Goal: Task Accomplishment & Management: Manage account settings

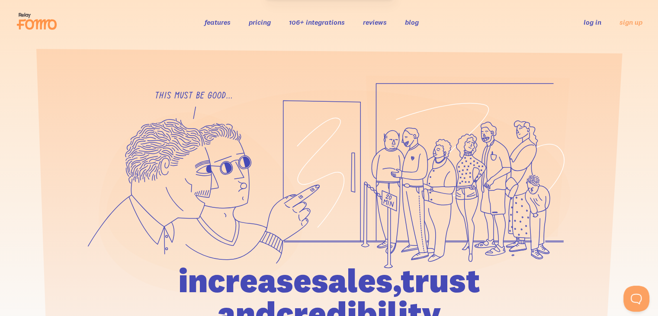
click at [590, 21] on link "log in" at bounding box center [592, 22] width 18 height 9
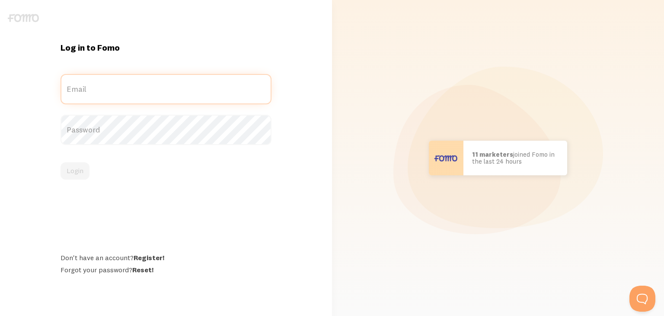
type input "[EMAIL_ADDRESS][DOMAIN_NAME]"
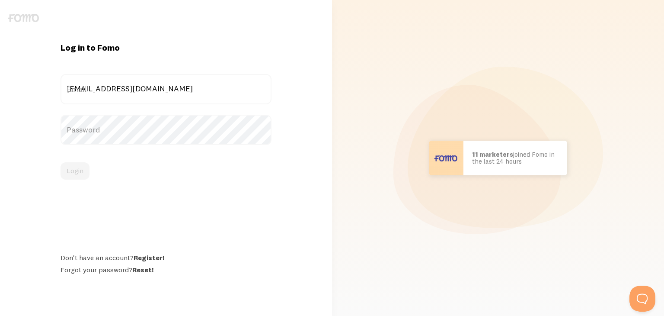
click at [82, 173] on div "Login" at bounding box center [166, 170] width 211 height 17
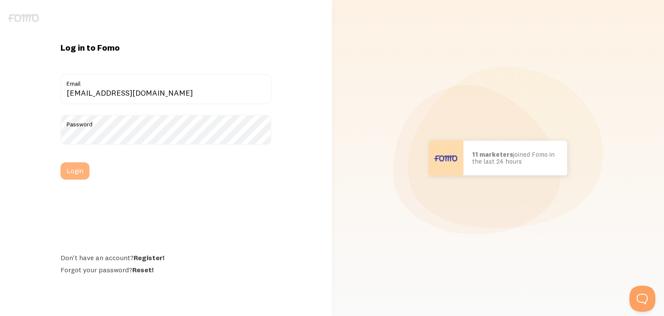
click at [82, 174] on button "Login" at bounding box center [75, 170] width 29 height 17
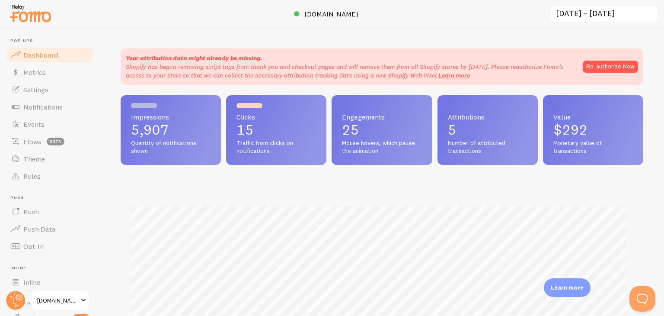
scroll to position [227, 516]
click at [43, 93] on span "Settings" at bounding box center [35, 89] width 25 height 9
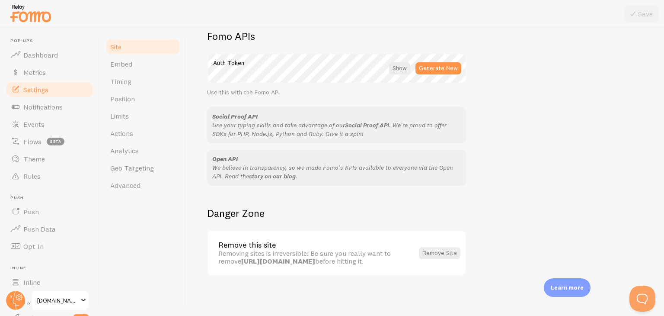
scroll to position [500, 0]
click at [126, 84] on span "Timing" at bounding box center [120, 81] width 21 height 9
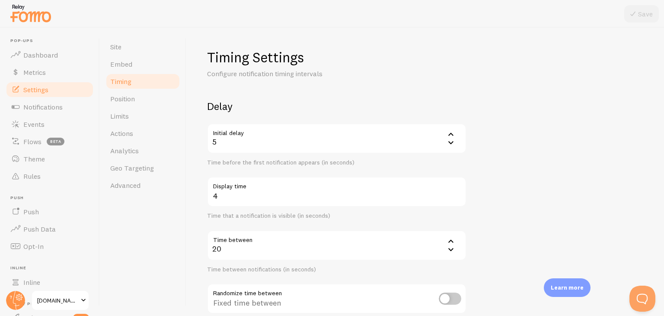
click at [450, 241] on icon at bounding box center [451, 240] width 5 height 3
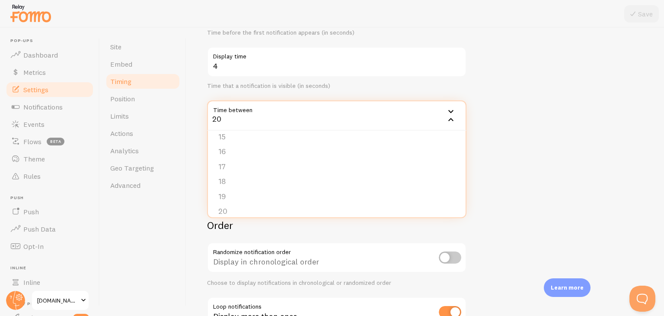
scroll to position [222, 0]
click at [509, 180] on form "Delay Initial delay 5 5 1 2 3 4 5 Time before the first notification appears (i…" at bounding box center [425, 155] width 436 height 371
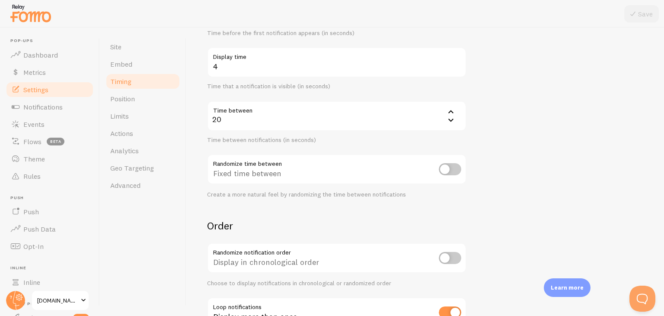
scroll to position [130, 0]
click at [127, 115] on span "Limits" at bounding box center [119, 116] width 19 height 9
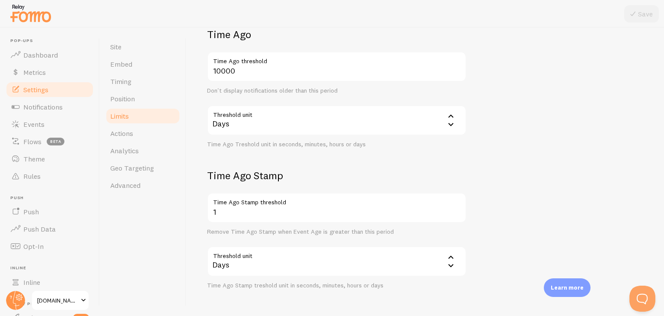
scroll to position [244, 0]
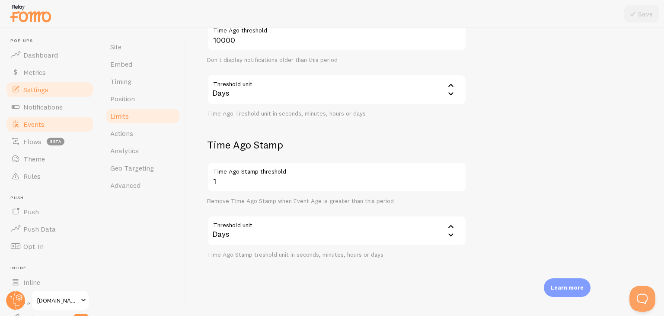
click at [63, 124] on link "Events" at bounding box center [49, 123] width 89 height 17
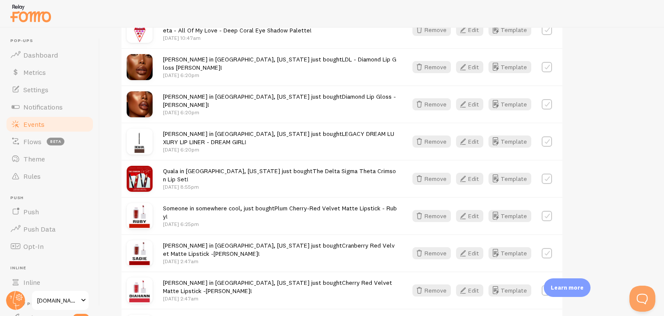
scroll to position [260, 0]
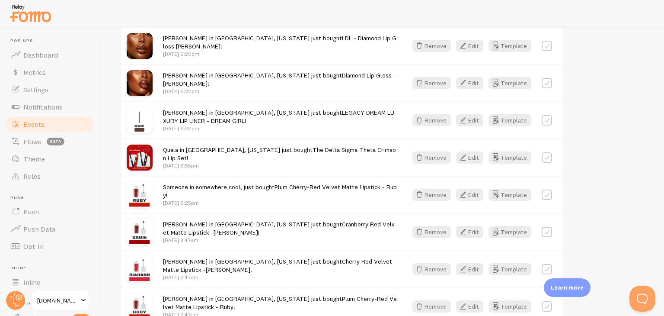
click at [227, 189] on span "Someone in somewhere cool, just bought Plum Cherry-Red Velvet Matte Lipstick - …" at bounding box center [280, 191] width 234 height 16
click at [471, 196] on button "Edit" at bounding box center [469, 195] width 27 height 12
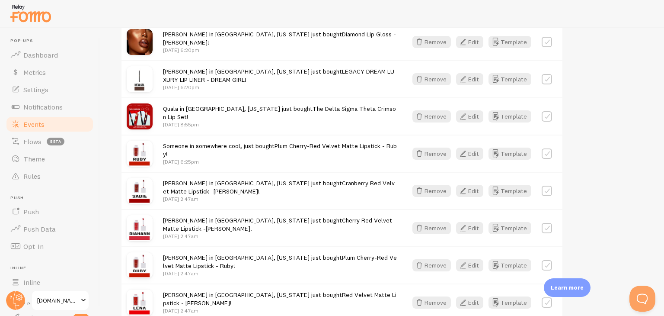
scroll to position [303, 0]
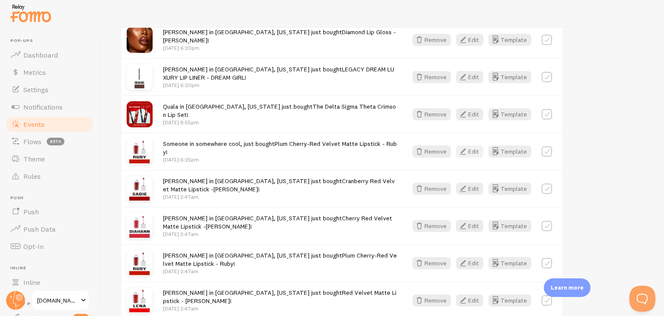
click at [472, 151] on button "Edit" at bounding box center [469, 151] width 27 height 12
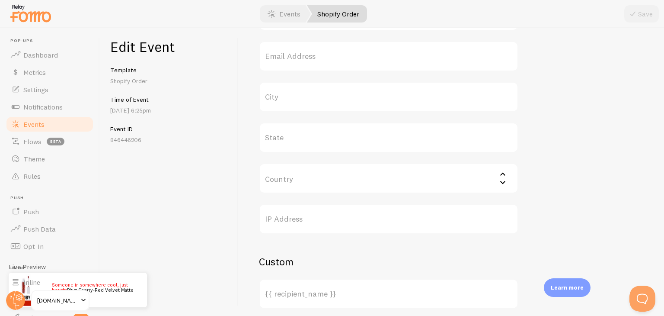
scroll to position [352, 0]
click at [295, 142] on label "State" at bounding box center [389, 138] width 260 height 30
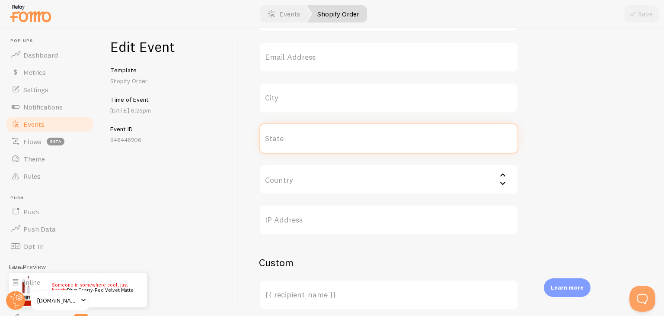
click at [295, 142] on input "State" at bounding box center [389, 138] width 260 height 30
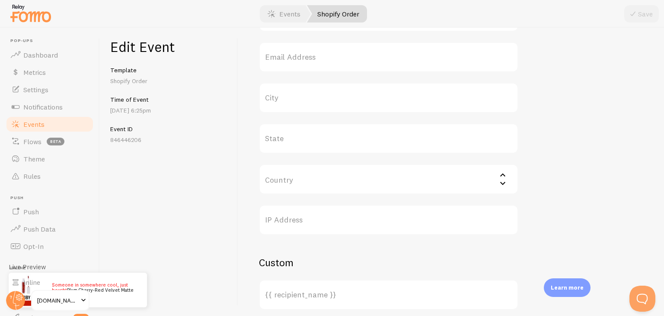
click at [276, 101] on label "City" at bounding box center [389, 98] width 260 height 30
click at [276, 101] on input "City" at bounding box center [389, 98] width 260 height 30
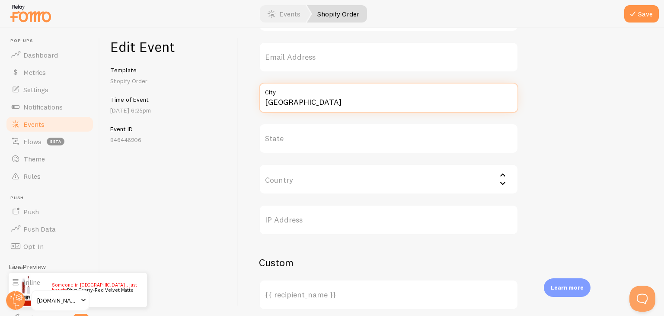
type input "Los Angeles"
click at [294, 138] on label "State" at bounding box center [389, 138] width 260 height 30
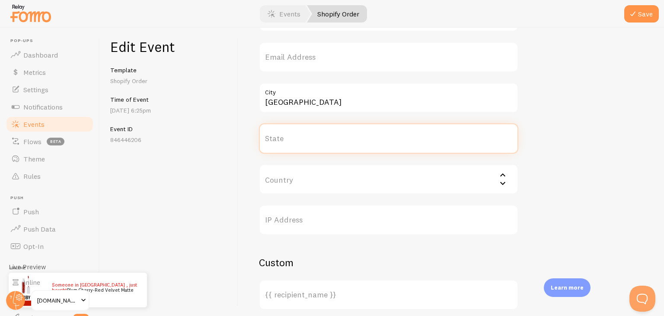
click at [294, 138] on input "State" at bounding box center [389, 138] width 260 height 30
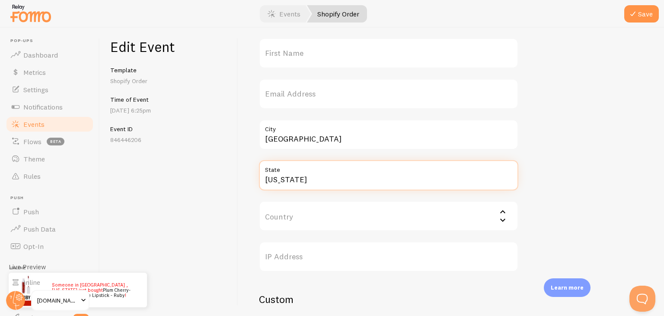
scroll to position [265, 0]
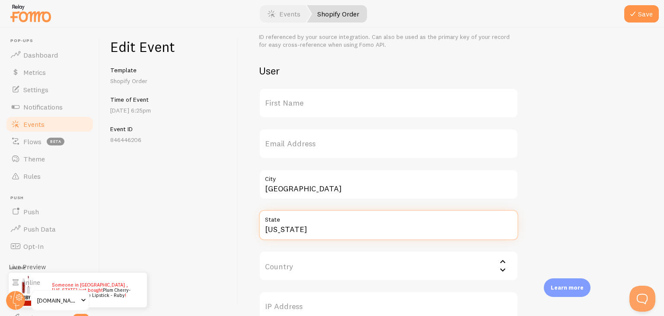
type input "California"
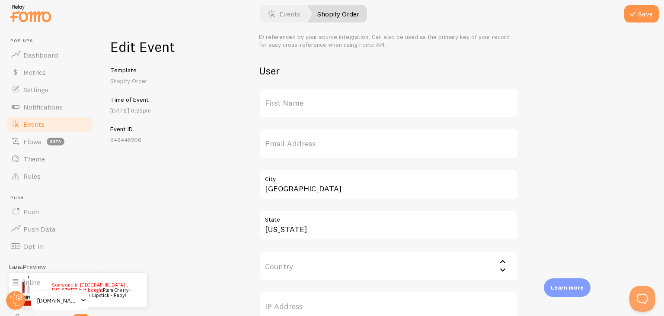
click at [289, 106] on label "First Name" at bounding box center [389, 103] width 260 height 30
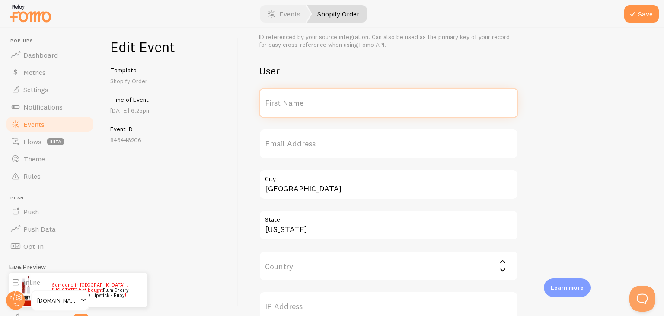
click at [289, 106] on input "First Name" at bounding box center [389, 103] width 260 height 30
type input "Sanaa"
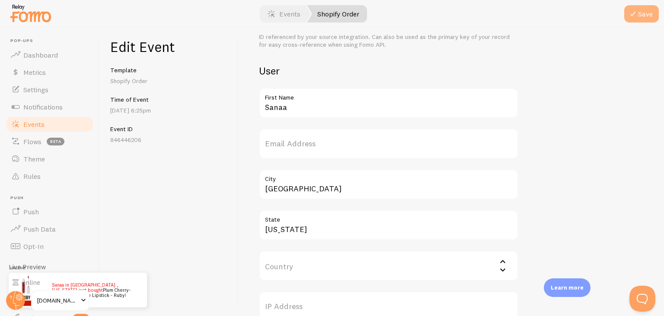
click at [642, 13] on button "Save" at bounding box center [642, 13] width 35 height 17
